Goal: Task Accomplishment & Management: Manage account settings

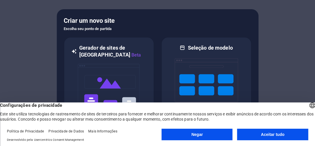
click at [280, 133] on font "Aceitar tudo" at bounding box center [273, 134] width 24 height 5
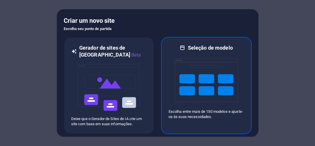
click at [190, 81] on img at bounding box center [206, 80] width 63 height 58
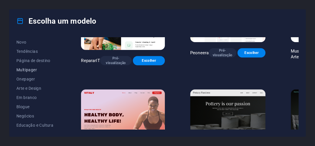
scroll to position [23, 0]
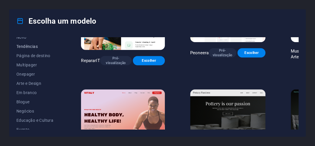
click at [25, 46] on font "Tendências" at bounding box center [26, 46] width 21 height 5
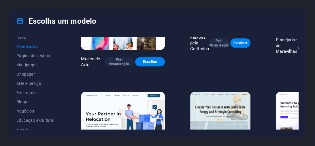
scroll to position [70, 0]
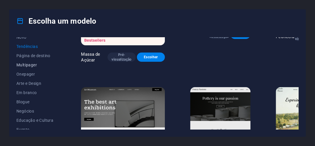
click at [22, 64] on font "Multipager" at bounding box center [26, 65] width 20 height 5
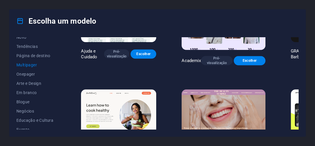
scroll to position [484, 0]
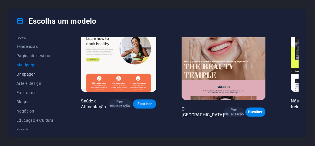
click at [27, 74] on font "Onepager" at bounding box center [25, 74] width 18 height 5
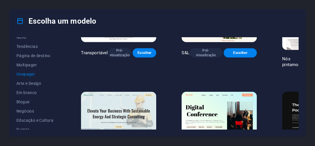
scroll to position [231, 0]
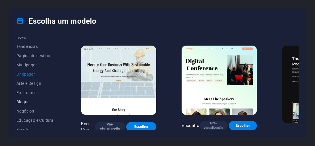
click at [27, 103] on font "Blogue" at bounding box center [22, 101] width 13 height 5
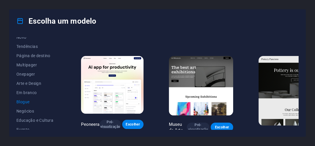
scroll to position [92, 0]
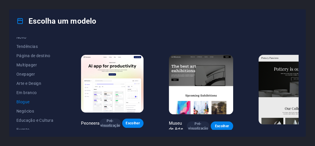
click at [297, 128] on div "Carreiras Pré-visualização Escolher Nova Consultoria Pré-visualização Escolher …" at bounding box center [189, 83] width 219 height 92
click at [299, 129] on div "Todos os modelos Meus Modelos Novo Tendências Página de destino Multipager Onep…" at bounding box center [158, 85] width 296 height 104
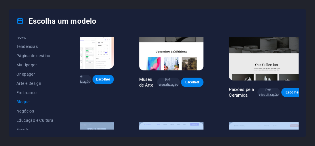
click at [315, 104] on div "Escolha um modelo Todos os modelos Meus Modelos Novo Tendências Página de desti…" at bounding box center [157, 73] width 315 height 146
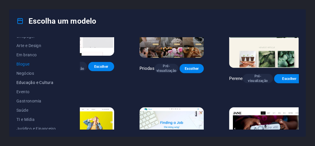
scroll to position [69, 0]
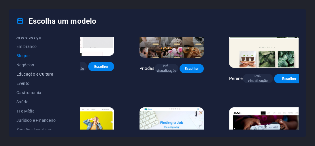
click at [22, 74] on font "Educação e Cultura" at bounding box center [34, 74] width 37 height 5
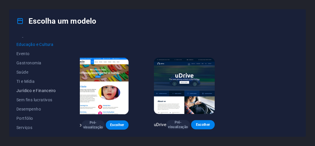
scroll to position [115, 0]
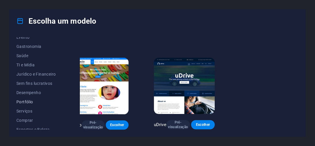
click at [26, 100] on font "Portfólio" at bounding box center [24, 101] width 17 height 5
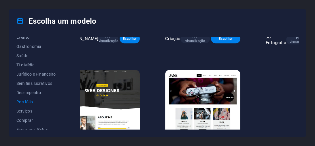
scroll to position [194, 16]
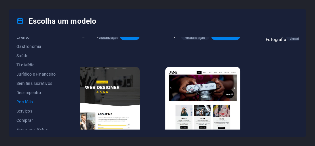
click at [93, 142] on font "Pré-visualização" at bounding box center [96, 146] width 20 height 9
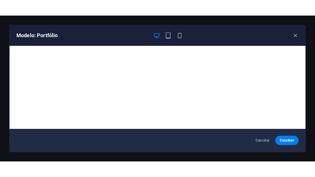
scroll to position [1, 0]
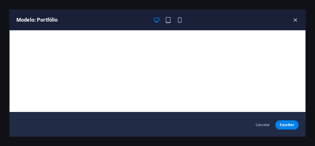
click at [294, 17] on icon "button" at bounding box center [295, 20] width 7 height 7
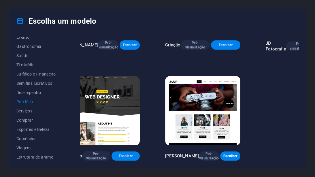
scroll to position [163, 16]
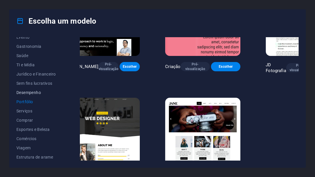
click at [29, 91] on font "Desempenho" at bounding box center [28, 92] width 25 height 5
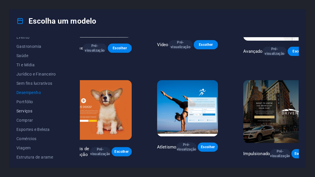
scroll to position [116, 0]
click at [21, 119] on font "Comprar" at bounding box center [24, 119] width 17 height 5
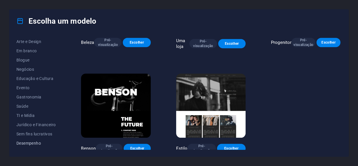
scroll to position [64, 0]
click at [33, 123] on button "Jurídico e Financeiro" at bounding box center [35, 125] width 39 height 9
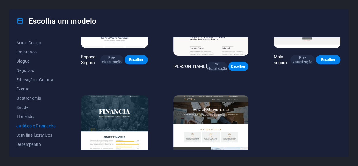
scroll to position [0, 0]
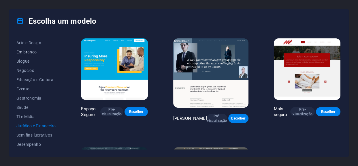
click at [27, 52] on font "Em branco" at bounding box center [26, 52] width 20 height 5
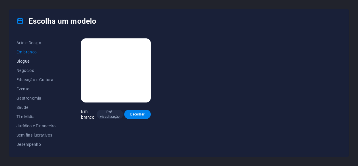
click at [29, 61] on font "Blogue" at bounding box center [22, 61] width 13 height 5
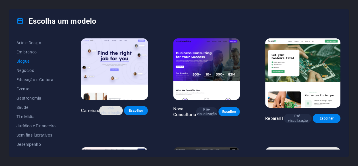
click at [114, 111] on font "Pré-visualização" at bounding box center [111, 110] width 20 height 9
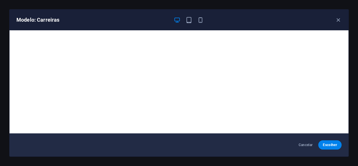
click at [194, 20] on div at bounding box center [189, 19] width 30 height 7
click at [192, 20] on span "button" at bounding box center [188, 20] width 7 height 7
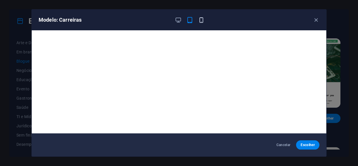
click at [199, 20] on icon "button" at bounding box center [201, 20] width 7 height 7
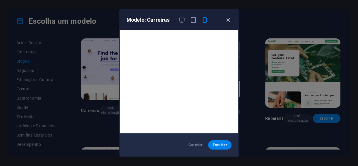
click at [225, 20] on icon "button" at bounding box center [228, 20] width 7 height 7
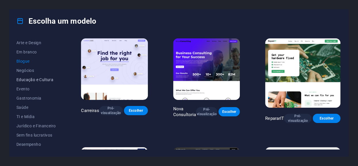
click at [44, 78] on font "Educação e Cultura" at bounding box center [34, 79] width 37 height 5
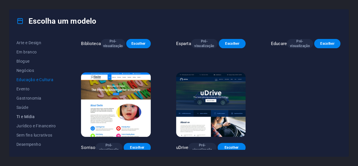
scroll to position [90, 0]
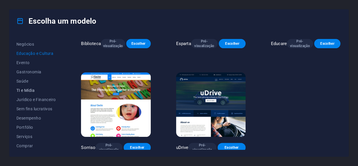
click at [26, 89] on font "TI e Mídia" at bounding box center [25, 90] width 18 height 5
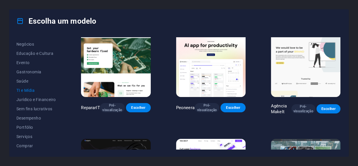
scroll to position [0, 0]
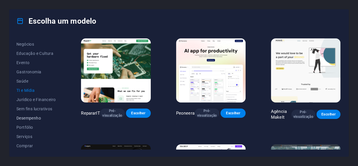
click at [37, 117] on font "Desempenho" at bounding box center [28, 118] width 25 height 5
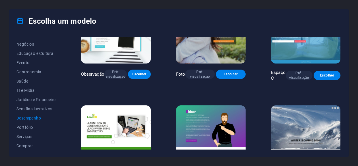
scroll to position [393, 0]
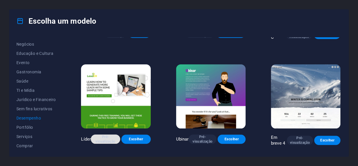
click at [109, 135] on font "Pré-visualização" at bounding box center [105, 139] width 20 height 9
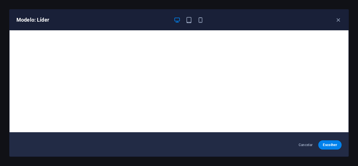
scroll to position [1, 0]
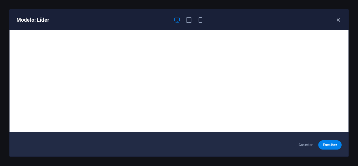
click at [315, 21] on icon "button" at bounding box center [338, 20] width 7 height 7
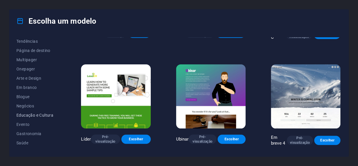
scroll to position [23, 0]
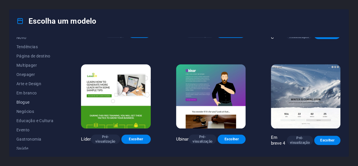
click at [22, 100] on font "Blogue" at bounding box center [22, 102] width 13 height 5
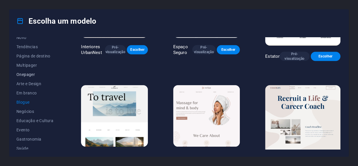
click at [25, 73] on font "Onepager" at bounding box center [25, 74] width 18 height 5
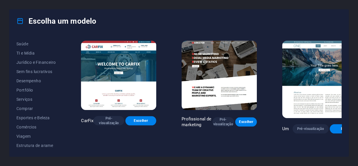
scroll to position [2583, 0]
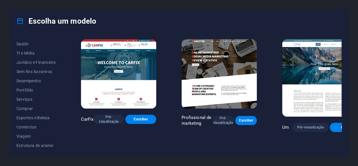
click at [23, 20] on icon at bounding box center [19, 20] width 7 height 7
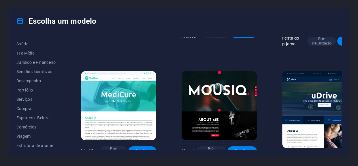
scroll to position [0, 0]
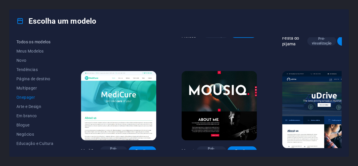
click at [31, 44] on button "Todos os modelos" at bounding box center [35, 41] width 39 height 9
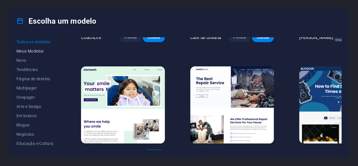
scroll to position [4162, 0]
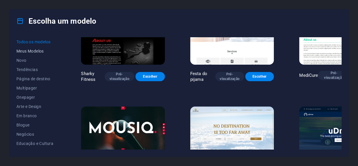
click at [44, 51] on font "Meus Modelos" at bounding box center [29, 51] width 27 height 5
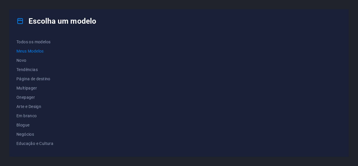
scroll to position [0, 0]
click at [25, 58] on font "Novo" at bounding box center [21, 60] width 10 height 5
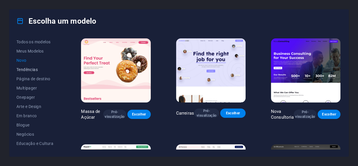
click at [27, 69] on font "Tendências" at bounding box center [26, 69] width 21 height 5
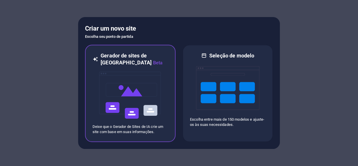
click at [110, 90] on img at bounding box center [130, 95] width 63 height 58
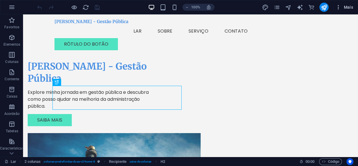
click at [337, 8] on icon "button" at bounding box center [339, 7] width 6 height 6
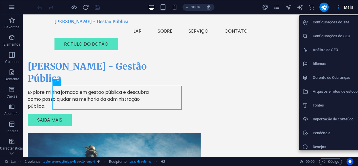
click at [338, 8] on div at bounding box center [179, 83] width 358 height 166
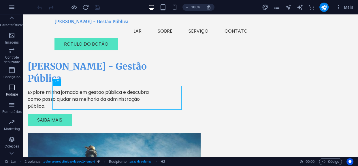
scroll to position [134, 0]
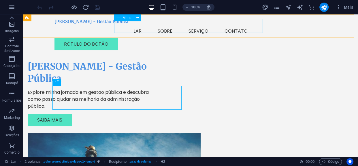
click at [139, 26] on nav "Lar Sobre Serviço Contato" at bounding box center [190, 31] width 272 height 14
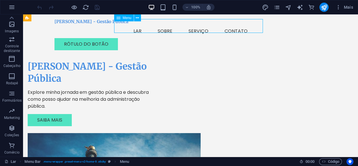
click at [137, 26] on nav "Lar Sobre Serviço Contato" at bounding box center [190, 31] width 272 height 14
click at [136, 17] on icon at bounding box center [137, 18] width 3 height 6
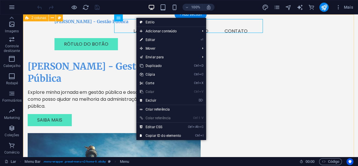
click at [133, 43] on div "Carlos Lima - Gestão Pública Explore minha jornada em gestão pública e descubra…" at bounding box center [190, 142] width 335 height 257
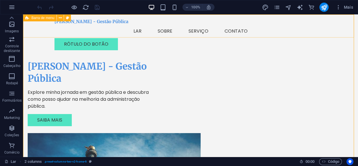
click at [134, 26] on nav "Lar Sobre Serviço Contato" at bounding box center [190, 31] width 272 height 14
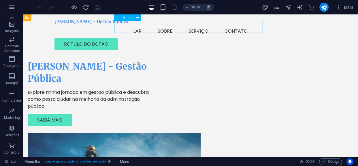
click at [134, 25] on nav "Lar Sobre Serviço Contato" at bounding box center [190, 31] width 272 height 14
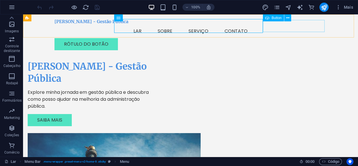
click at [287, 38] on div "Rótulo do botão" at bounding box center [190, 44] width 272 height 12
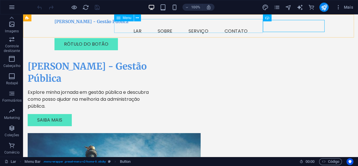
click at [243, 25] on nav "Lar Sobre Serviço Contato" at bounding box center [190, 31] width 272 height 14
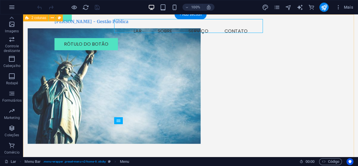
scroll to position [0, 0]
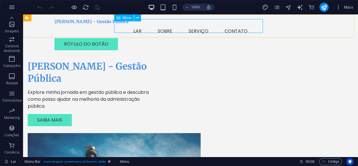
click at [170, 26] on nav "Lar Sobre Serviço Contato" at bounding box center [190, 31] width 272 height 14
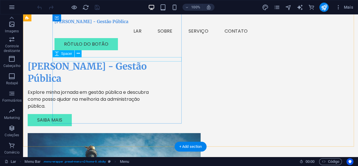
scroll to position [52, 0]
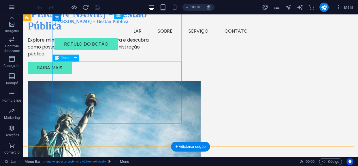
click at [96, 57] on div "Explore minha jornada em gestão pública e descubra como posso ajudar na melhori…" at bounding box center [92, 47] width 129 height 21
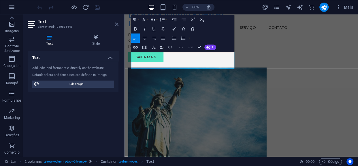
click at [115, 23] on icon at bounding box center [116, 24] width 3 height 5
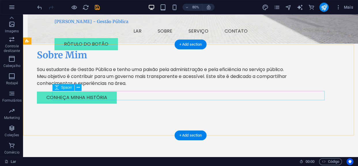
scroll to position [419, 0]
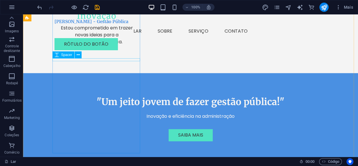
scroll to position [734, 0]
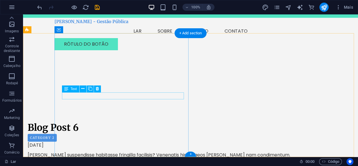
scroll to position [1228, 0]
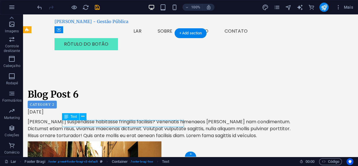
drag, startPoint x: 115, startPoint y: 122, endPoint x: 141, endPoint y: 136, distance: 29.3
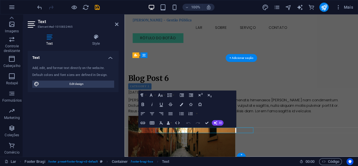
scroll to position [1193, 0]
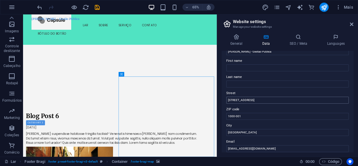
scroll to position [52, 0]
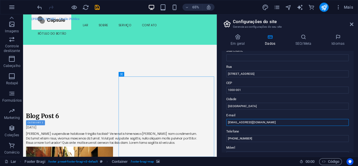
click at [241, 120] on input "contato@carloslima.com" at bounding box center [287, 122] width 123 height 7
click at [262, 121] on input "contato@carloslima.com" at bounding box center [287, 122] width 123 height 7
type input "[EMAIL_ADDRESS][DOMAIN_NAME]"
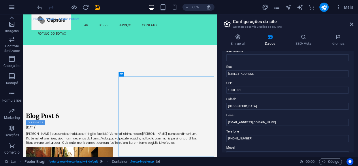
click at [252, 142] on div "Dados de contato para este site. Eles podem ser usados ​​em qualquer lugar do s…" at bounding box center [288, 101] width 132 height 101
click at [251, 139] on input "(21) 1234-5678" at bounding box center [287, 138] width 123 height 7
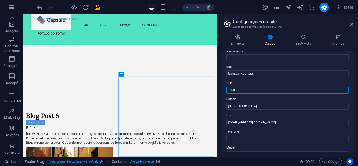
click at [249, 88] on input "1000-001" at bounding box center [287, 89] width 123 height 7
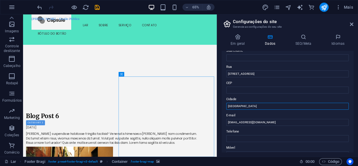
click at [244, 104] on input "Lisboa" at bounding box center [287, 106] width 123 height 7
type input "L"
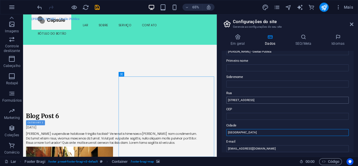
type input "[GEOGRAPHIC_DATA]"
click at [265, 99] on input "Rua da Gestão, 123" at bounding box center [287, 100] width 123 height 7
type input "R"
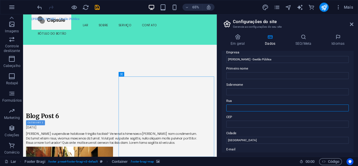
scroll to position [0, 0]
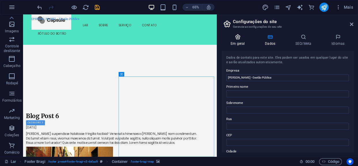
click at [236, 37] on icon at bounding box center [238, 37] width 32 height 6
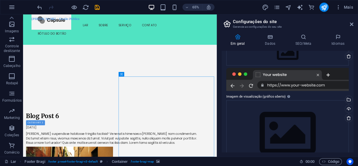
scroll to position [78, 0]
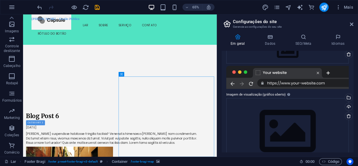
click at [303, 81] on div at bounding box center [287, 77] width 123 height 23
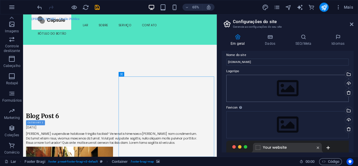
scroll to position [0, 0]
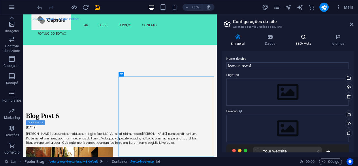
click at [303, 36] on icon at bounding box center [304, 37] width 34 height 6
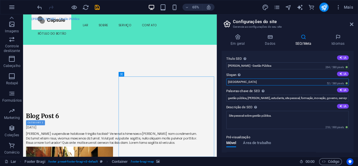
click at [277, 79] on input "Berlin" at bounding box center [287, 81] width 123 height 7
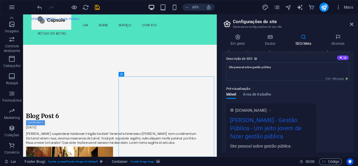
scroll to position [52, 0]
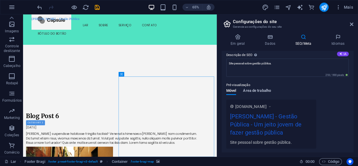
type input "Um jeito jovem de fazer gestão pública!"
click at [246, 91] on font "Área de trabalho" at bounding box center [257, 90] width 28 height 4
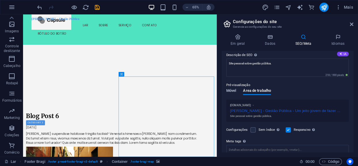
click at [226, 88] on font "Móvel" at bounding box center [231, 90] width 10 height 4
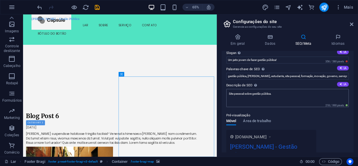
scroll to position [0, 0]
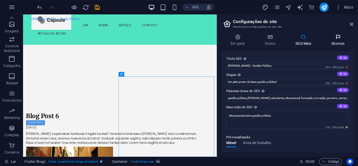
click at [335, 37] on icon at bounding box center [338, 37] width 31 height 6
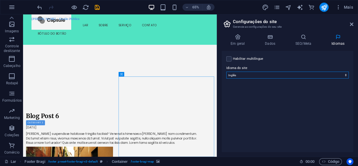
click at [291, 75] on select "Abkhaziano Longe afrikaans Akan albanês Amárico árabe Aragonês armênio Assamese…" at bounding box center [287, 74] width 123 height 7
select select "128"
click at [226, 71] on select "Abkhaziano Longe afrikaans Akan albanês Amárico árabe Aragonês armênio Assamese…" at bounding box center [287, 74] width 123 height 7
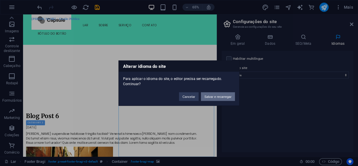
click at [216, 93] on button "Salvar e recarregar" at bounding box center [218, 96] width 34 height 9
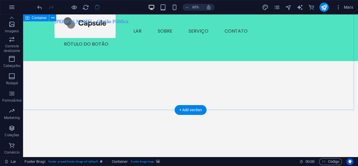
checkbox input "false"
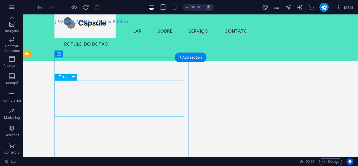
scroll to position [1204, 0]
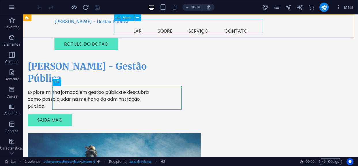
click at [195, 26] on nav "Lar Sobre Serviço Contato" at bounding box center [190, 31] width 272 height 14
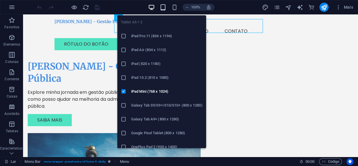
click at [163, 7] on icon "button" at bounding box center [162, 7] width 7 height 7
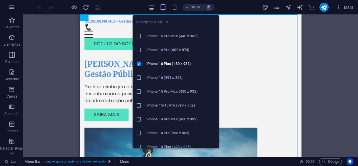
click at [173, 8] on icon "button" at bounding box center [174, 7] width 7 height 7
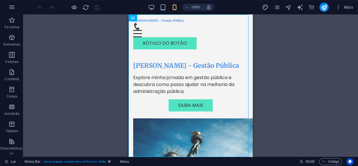
click at [305, 69] on div "Arraste aqui para substituir o conteúdo existente. Pressione “Ctrl” se quiser c…" at bounding box center [190, 85] width 335 height 142
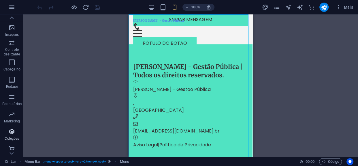
scroll to position [134, 0]
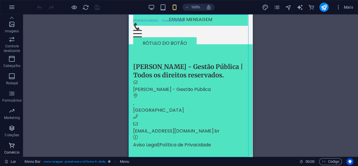
click at [7, 149] on span "Comércio" at bounding box center [12, 149] width 24 height 14
click at [148, 8] on icon "button" at bounding box center [151, 7] width 7 height 7
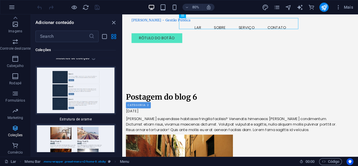
scroll to position [10766, 0]
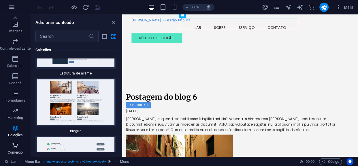
click at [12, 148] on icon "button" at bounding box center [15, 145] width 7 height 7
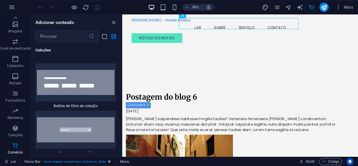
scroll to position [11236, 0]
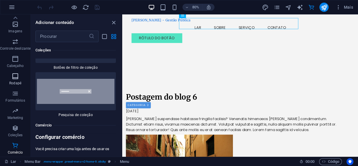
click at [10, 76] on span "Rodapé" at bounding box center [15, 80] width 31 height 14
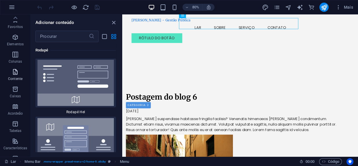
scroll to position [0, 0]
click at [11, 38] on span "Elementos" at bounding box center [15, 41] width 31 height 14
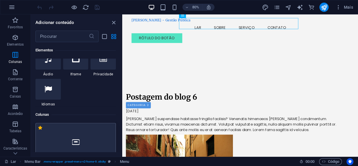
scroll to position [344, 0]
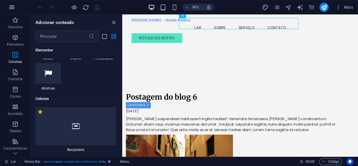
click at [12, 8] on icon "button" at bounding box center [11, 7] width 7 height 7
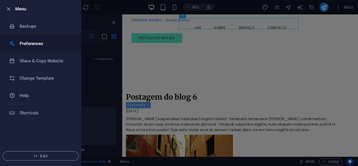
click at [35, 45] on h6 "Preferences" at bounding box center [46, 43] width 53 height 7
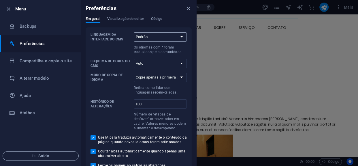
click at [154, 37] on select "Padrão Alemão Inglês Espanhol Suomi* francês Magiar Italiano Países Baixos Polo…" at bounding box center [160, 36] width 53 height 9
select select "pt"
click at [134, 32] on select "Padrão Alemão Inglês Espanhol Suomi* francês Magiar Italiano Países Baixos Polo…" at bounding box center [160, 36] width 53 height 9
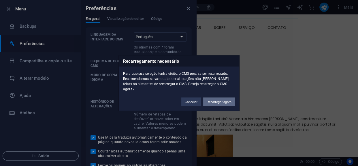
click at [223, 100] on font "Recarregar agora" at bounding box center [219, 101] width 25 height 3
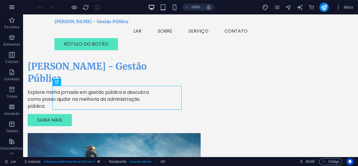
click at [10, 9] on icon "button" at bounding box center [11, 7] width 7 height 7
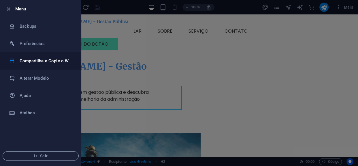
click at [28, 56] on li "Compartilhe e Copie o Website" at bounding box center [40, 60] width 81 height 17
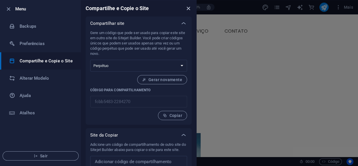
click at [190, 9] on icon "fechar" at bounding box center [188, 8] width 7 height 7
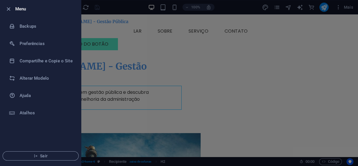
click at [343, 8] on div at bounding box center [179, 83] width 358 height 166
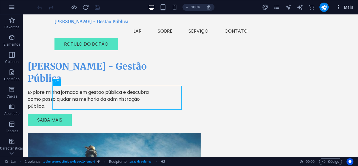
click at [342, 7] on span "Mais" at bounding box center [345, 7] width 18 height 6
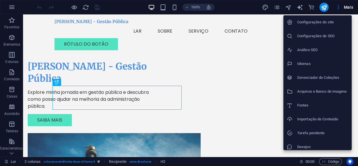
click at [310, 119] on font "Importação de Conteúdo" at bounding box center [317, 119] width 41 height 4
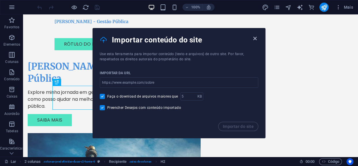
click at [253, 37] on icon "button" at bounding box center [255, 38] width 7 height 7
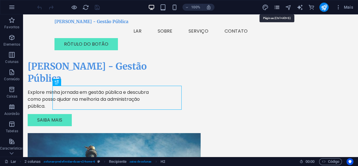
click at [275, 6] on icon "páginas" at bounding box center [276, 7] width 7 height 7
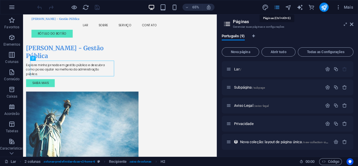
click at [275, 6] on icon "páginas" at bounding box center [276, 7] width 7 height 7
click at [297, 7] on icon "gerador_de_texto" at bounding box center [299, 7] width 7 height 7
select select "English"
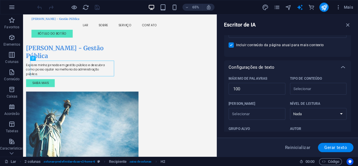
scroll to position [177, 0]
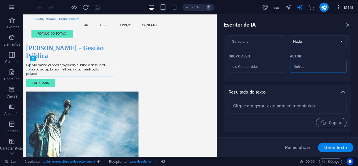
click at [342, 9] on span "Mais" at bounding box center [345, 7] width 18 height 6
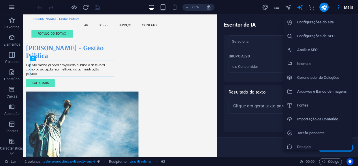
click at [328, 23] on font "Configurações do site" at bounding box center [315, 22] width 37 height 4
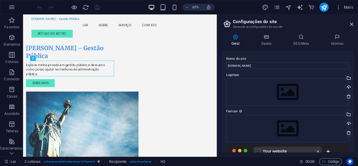
click at [349, 24] on header "Configurações do site Gerenciar as configurações do seu site" at bounding box center [288, 21] width 131 height 15
click at [354, 24] on aside "Configurações do site Gerenciar as configurações do seu site Geral Dados SEO/Me…" at bounding box center [287, 85] width 141 height 142
click at [350, 24] on icon at bounding box center [351, 24] width 3 height 5
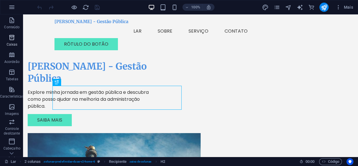
scroll to position [52, 0]
click at [7, 5] on button "button" at bounding box center [12, 7] width 14 height 14
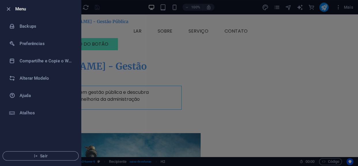
click at [14, 9] on div at bounding box center [10, 8] width 10 height 7
click at [7, 8] on icon "button" at bounding box center [8, 9] width 7 height 7
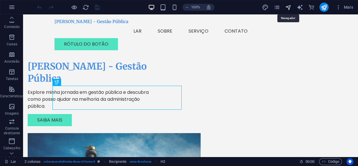
click at [285, 8] on icon "navegador" at bounding box center [288, 7] width 7 height 7
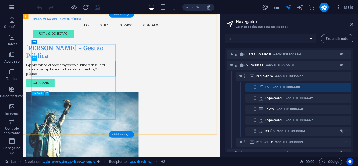
scroll to position [77, 0]
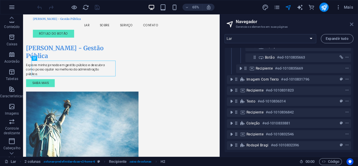
click at [350, 26] on icon at bounding box center [351, 24] width 3 height 5
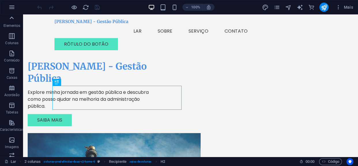
scroll to position [3, 0]
click at [14, 5] on icon "button" at bounding box center [11, 7] width 7 height 7
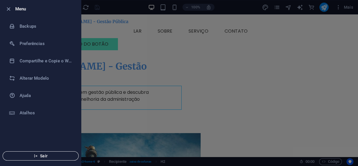
click at [40, 157] on span "Sair" at bounding box center [40, 155] width 66 height 5
